Goal: Task Accomplishment & Management: Manage account settings

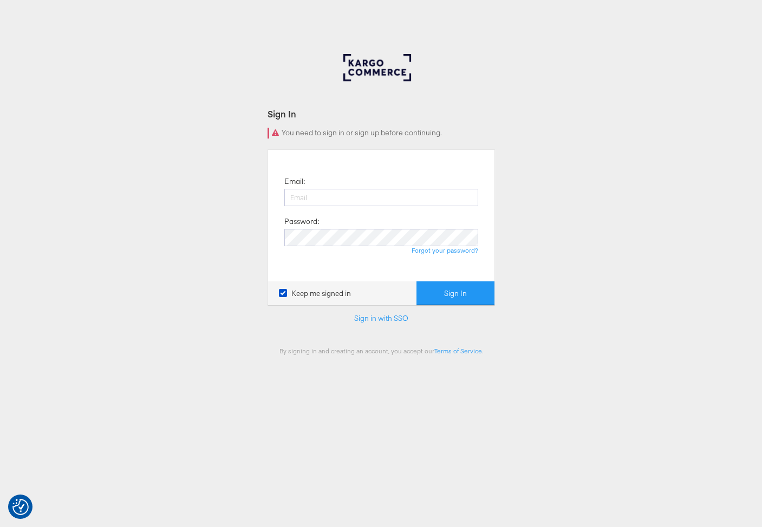
type input "[PERSON_NAME][EMAIL_ADDRESS][DOMAIN_NAME]"
click at [440, 284] on button "Sign In" at bounding box center [455, 294] width 78 height 24
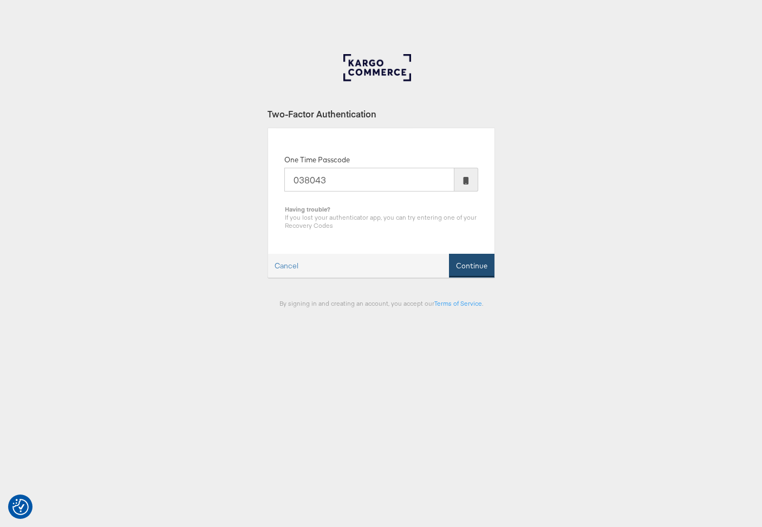
type input "038043"
click at [483, 260] on button "Continue" at bounding box center [471, 266] width 45 height 24
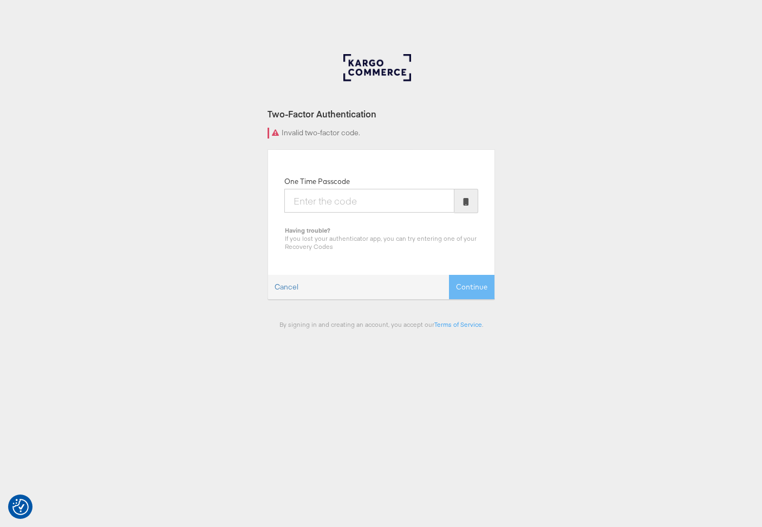
click at [595, 240] on div "Two-Factor Authentication Invalid two-factor code. One Time Passcode Having tro…" at bounding box center [381, 325] width 762 height 542
